Goal: Information Seeking & Learning: Learn about a topic

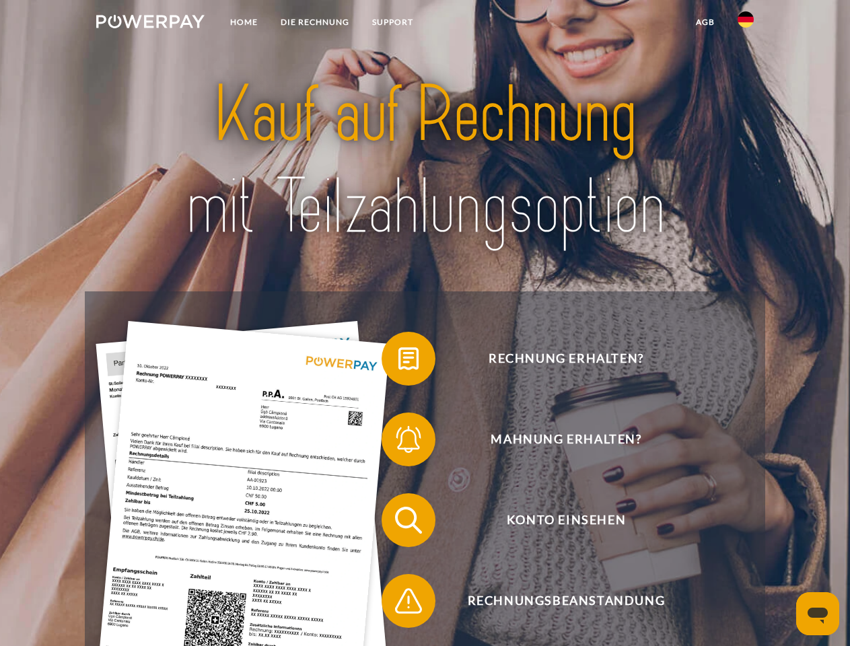
click at [150, 24] on img at bounding box center [150, 21] width 108 height 13
click at [746, 24] on img at bounding box center [746, 19] width 16 height 16
click at [705, 22] on link "agb" at bounding box center [705, 22] width 42 height 24
click at [398, 361] on span at bounding box center [388, 358] width 67 height 67
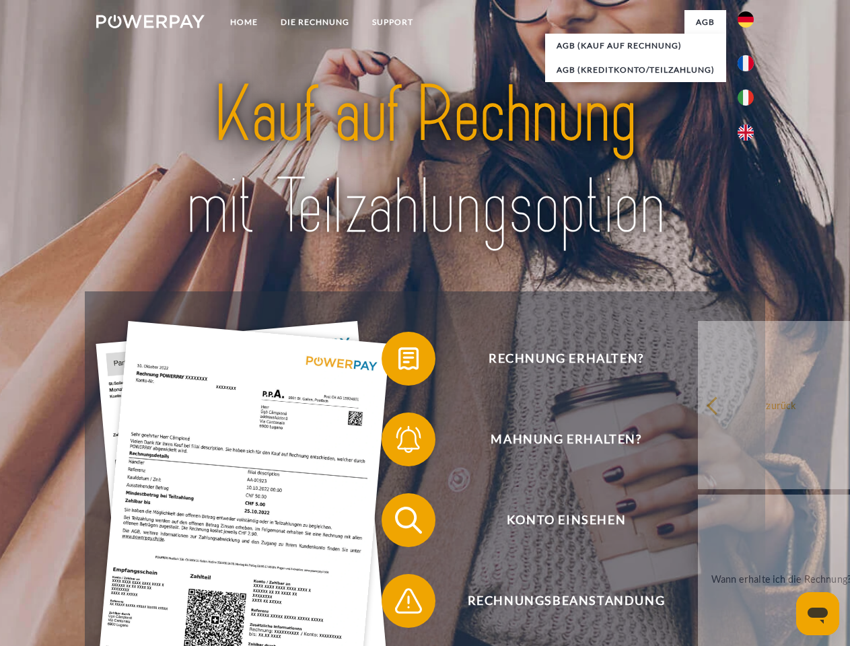
click at [398, 442] on span at bounding box center [388, 439] width 67 height 67
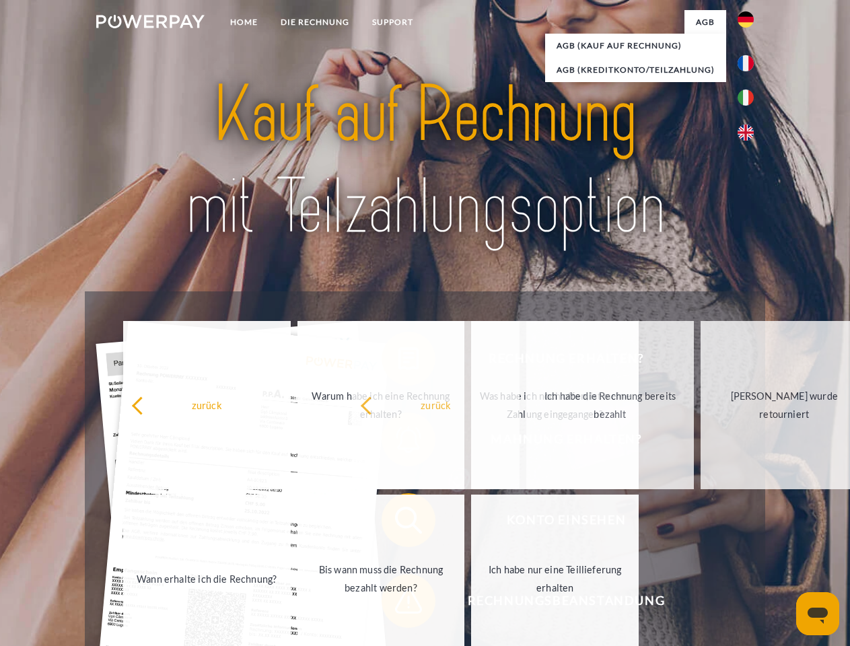
click at [398, 604] on span at bounding box center [388, 600] width 67 height 67
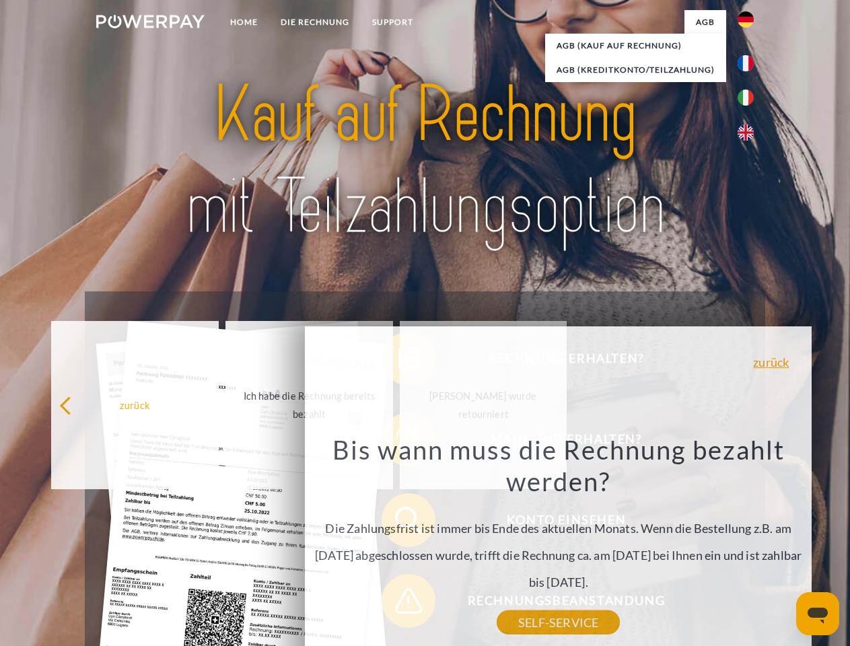
click at [818, 614] on icon "Messaging-Fenster öffnen" at bounding box center [818, 616] width 20 height 16
